Goal: Task Accomplishment & Management: Use online tool/utility

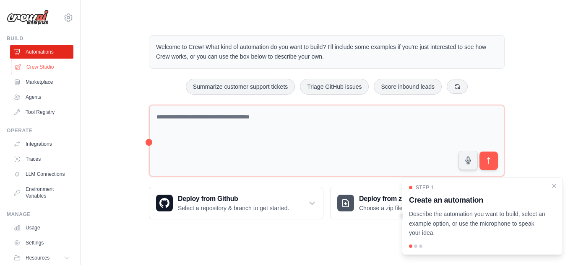
click at [40, 68] on link "Crew Studio" at bounding box center [42, 66] width 63 height 13
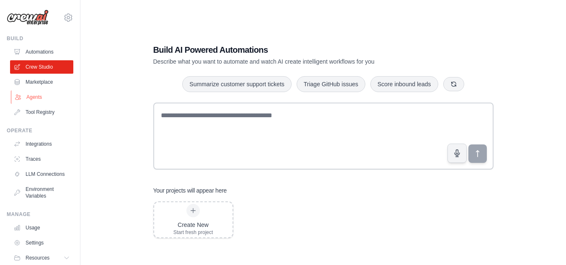
click at [38, 96] on link "Agents" at bounding box center [42, 97] width 63 height 13
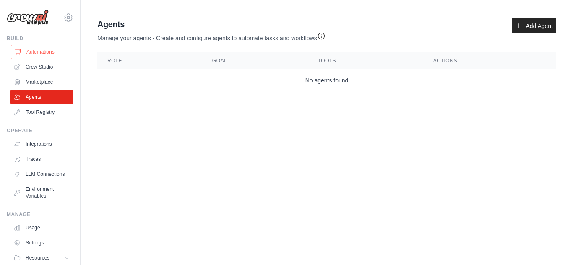
click at [58, 51] on link "Automations" at bounding box center [42, 51] width 63 height 13
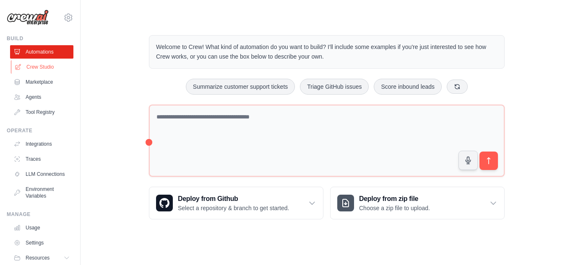
click at [41, 67] on link "Crew Studio" at bounding box center [42, 66] width 63 height 13
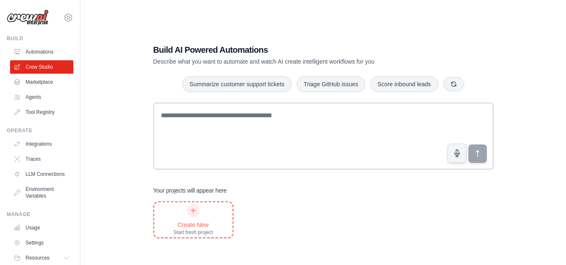
click at [192, 227] on div "Create New" at bounding box center [194, 225] width 40 height 8
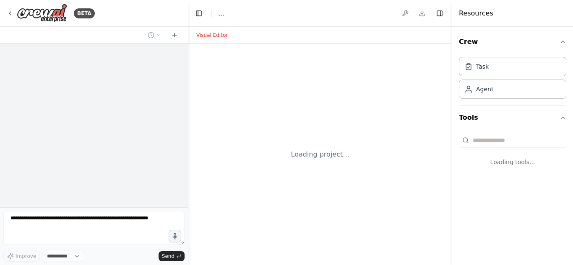
select select "****"
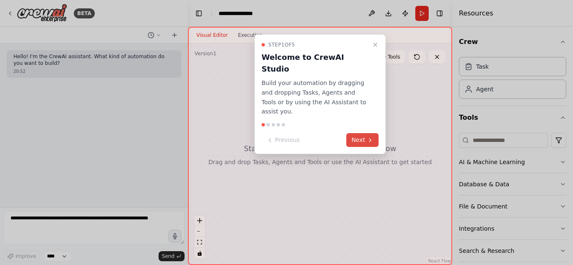
click at [363, 133] on button "Next" at bounding box center [362, 140] width 32 height 14
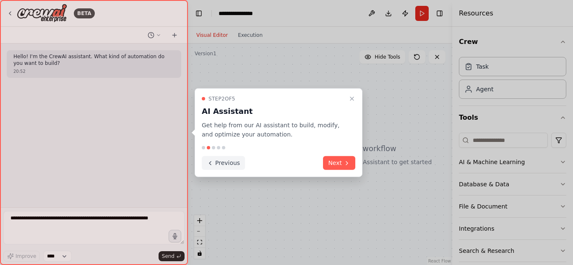
click at [222, 165] on button "Previous" at bounding box center [223, 163] width 43 height 14
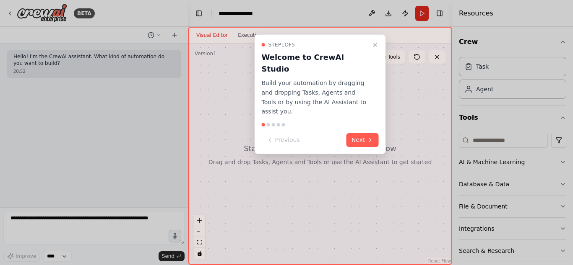
click at [488, 66] on div at bounding box center [286, 132] width 573 height 265
click at [477, 90] on div at bounding box center [286, 132] width 573 height 265
click at [158, 34] on div at bounding box center [286, 132] width 573 height 265
click at [368, 137] on icon at bounding box center [370, 140] width 7 height 7
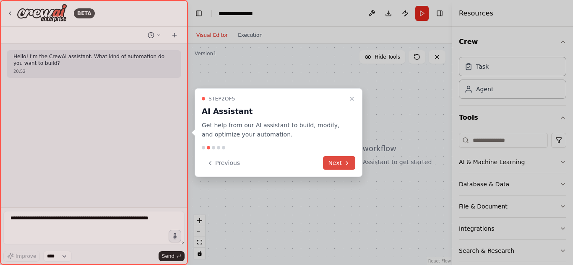
click at [340, 163] on button "Next" at bounding box center [339, 163] width 32 height 14
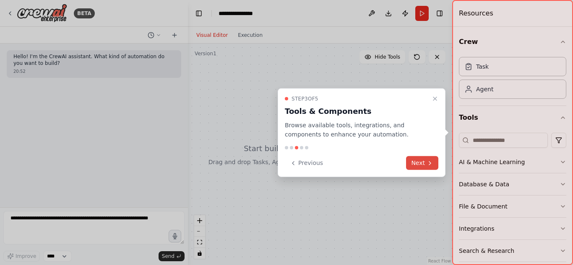
click at [421, 162] on button "Next" at bounding box center [422, 163] width 32 height 14
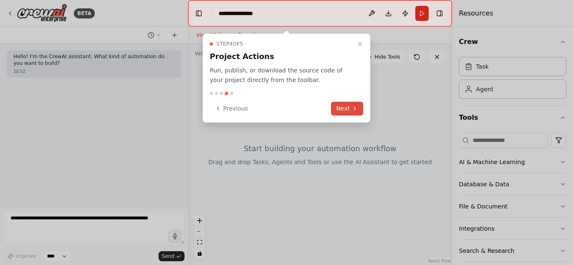
click at [348, 111] on button "Next" at bounding box center [347, 109] width 32 height 14
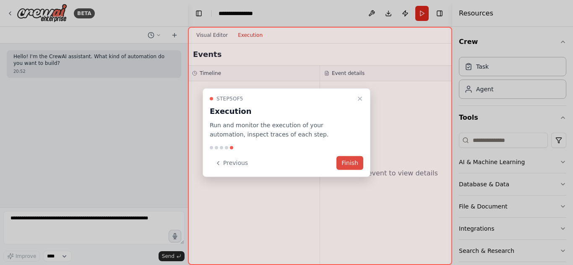
click at [353, 161] on button "Finish" at bounding box center [349, 163] width 27 height 14
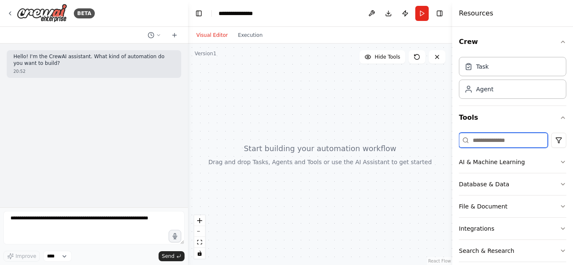
click at [473, 140] on input at bounding box center [503, 140] width 89 height 15
click at [559, 163] on icon "button" at bounding box center [562, 162] width 7 height 7
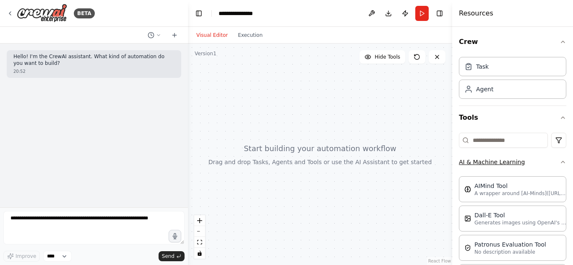
click at [559, 162] on icon "button" at bounding box center [562, 162] width 7 height 7
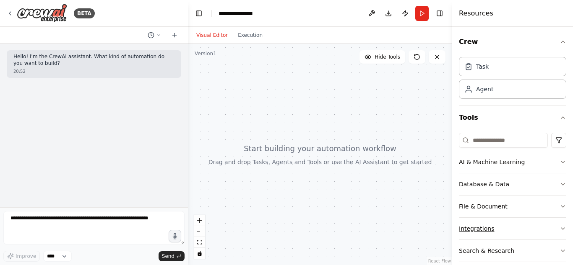
click at [561, 228] on icon "button" at bounding box center [562, 229] width 3 height 2
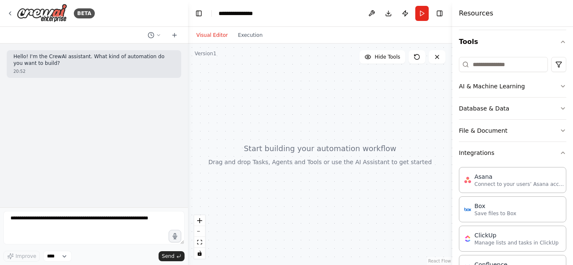
scroll to position [74, 0]
click at [559, 156] on icon "button" at bounding box center [562, 154] width 7 height 7
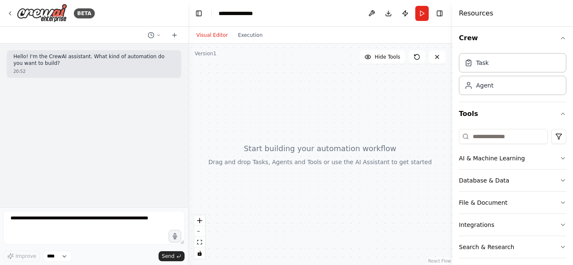
scroll to position [0, 0]
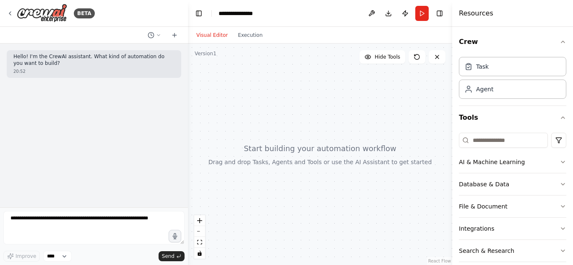
click at [261, 213] on div at bounding box center [320, 155] width 264 height 222
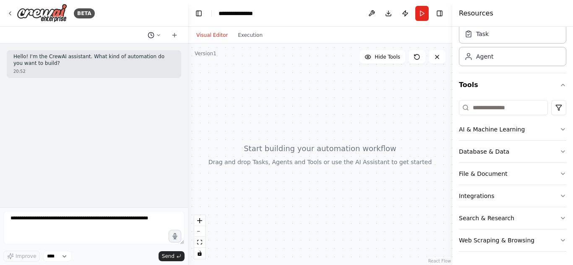
click at [159, 36] on icon at bounding box center [158, 35] width 5 height 5
click at [272, 116] on div at bounding box center [320, 155] width 264 height 222
click at [390, 13] on button "Download" at bounding box center [387, 13] width 13 height 15
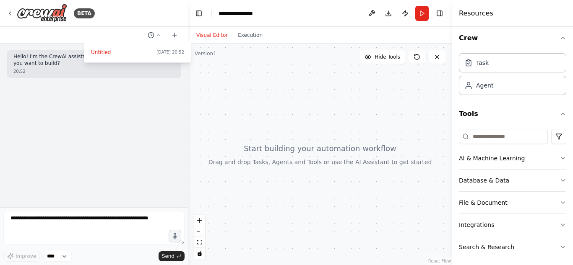
scroll to position [0, 0]
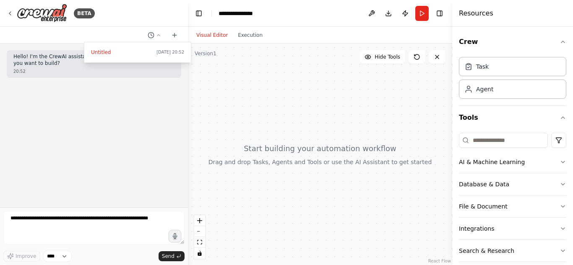
click at [373, 107] on div at bounding box center [320, 155] width 264 height 222
drag, startPoint x: 567, startPoint y: 1, endPoint x: 378, endPoint y: 111, distance: 218.7
click at [378, 111] on div at bounding box center [320, 155] width 264 height 222
click at [10, 12] on div at bounding box center [94, 132] width 188 height 265
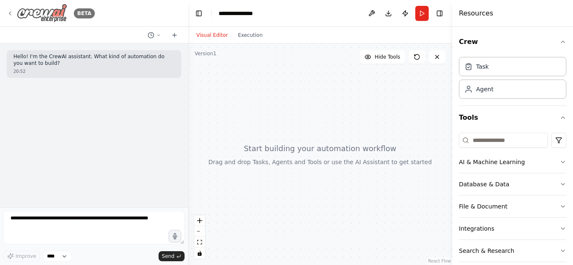
click at [10, 14] on icon at bounding box center [10, 13] width 7 height 7
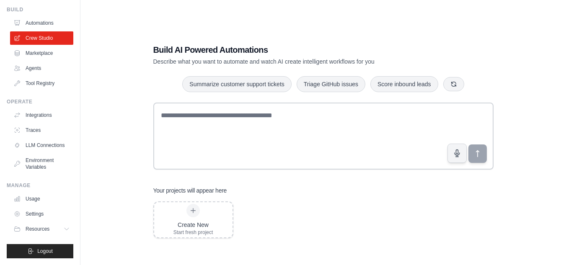
scroll to position [36, 0]
